Goal: Task Accomplishment & Management: Use online tool/utility

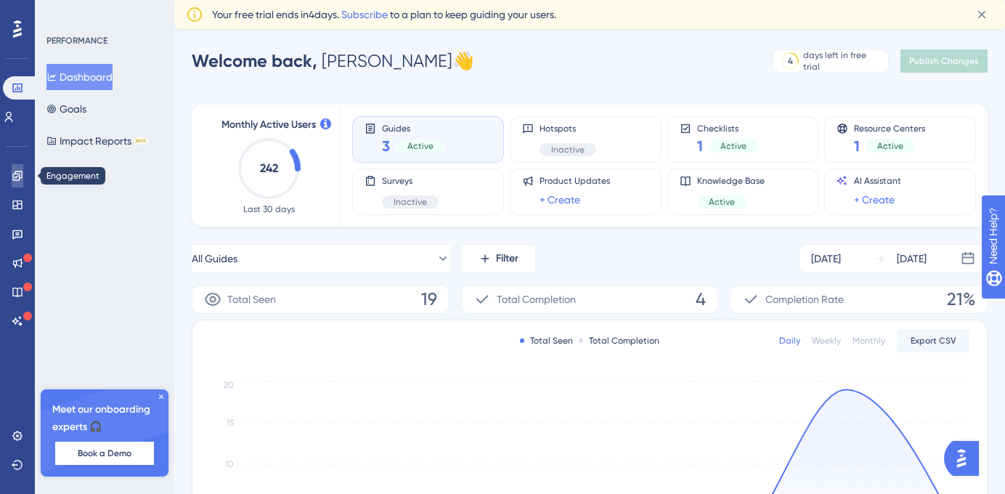
click at [17, 174] on icon at bounding box center [16, 175] width 9 height 9
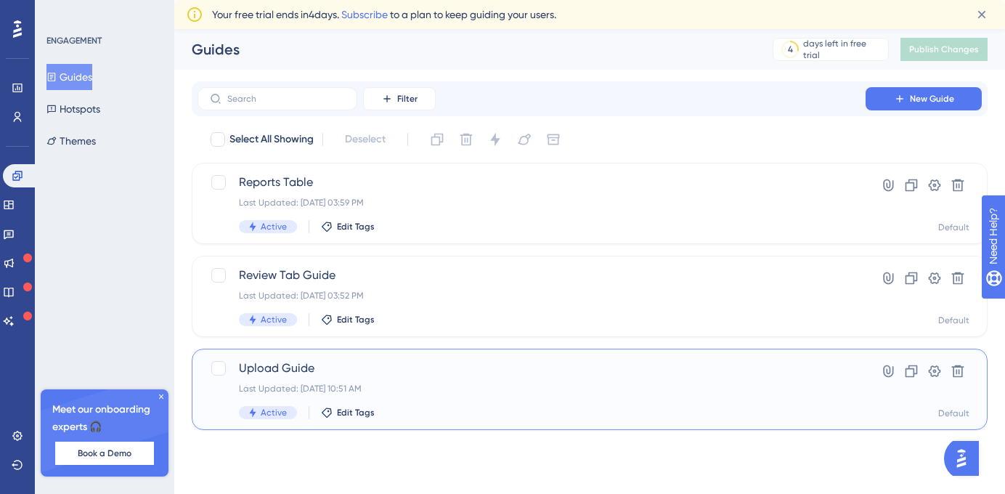
click at [290, 374] on span "Upload Guide" at bounding box center [531, 368] width 585 height 17
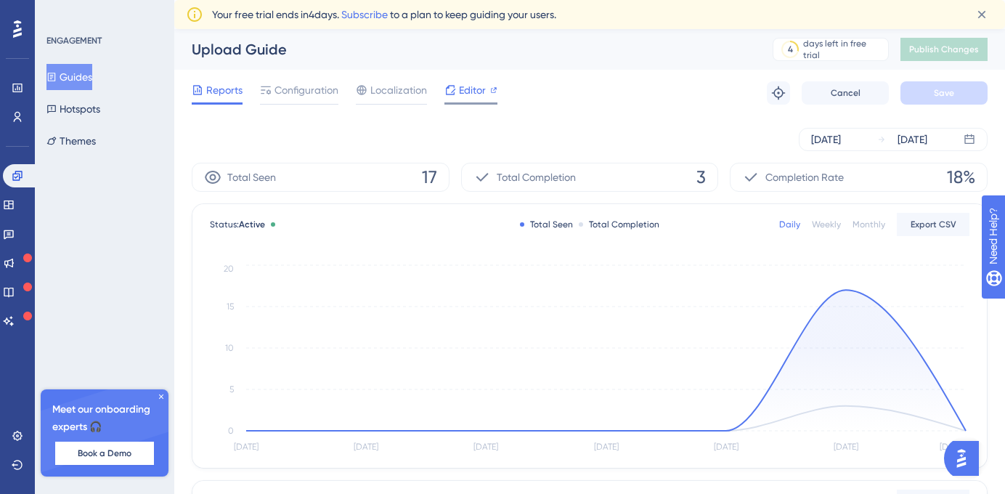
click at [459, 88] on span "Editor" at bounding box center [472, 89] width 27 height 17
